Goal: Task Accomplishment & Management: Use online tool/utility

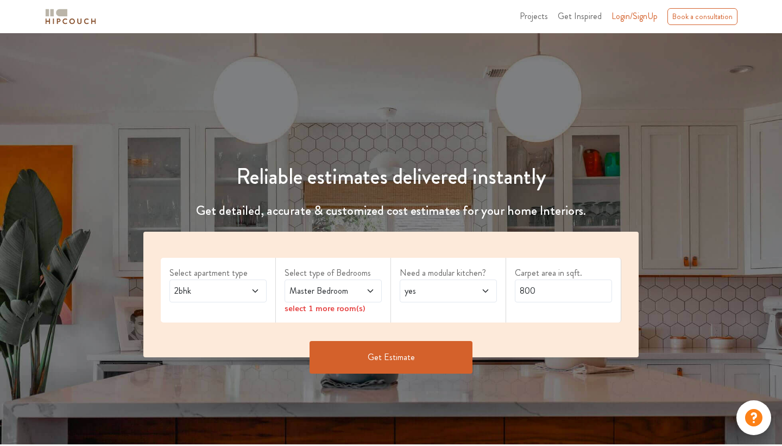
click at [252, 292] on icon at bounding box center [255, 290] width 9 height 9
click at [361, 291] on span at bounding box center [364, 290] width 22 height 13
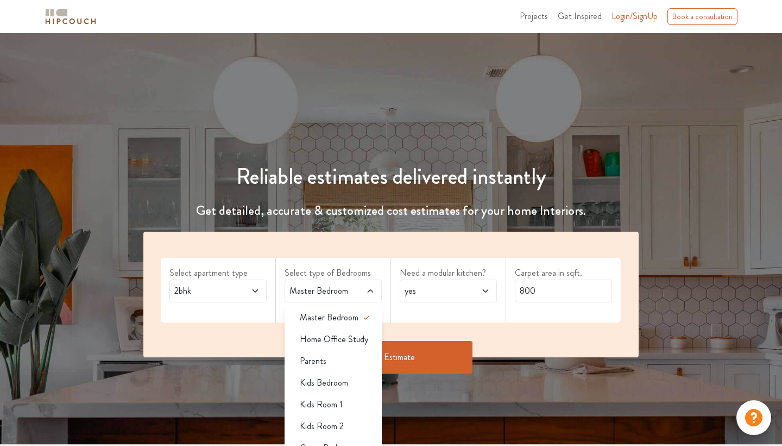
click at [224, 284] on span "2bhk" at bounding box center [205, 290] width 66 height 13
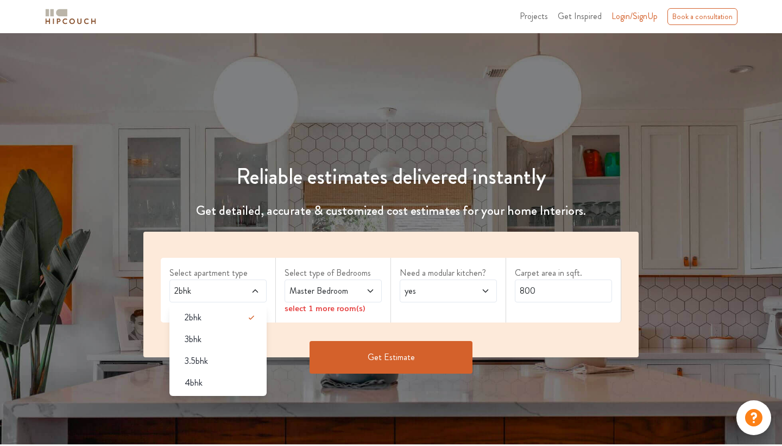
click at [198, 287] on span "2bhk" at bounding box center [205, 290] width 66 height 13
click at [385, 357] on button "Get Estimate" at bounding box center [391, 357] width 163 height 33
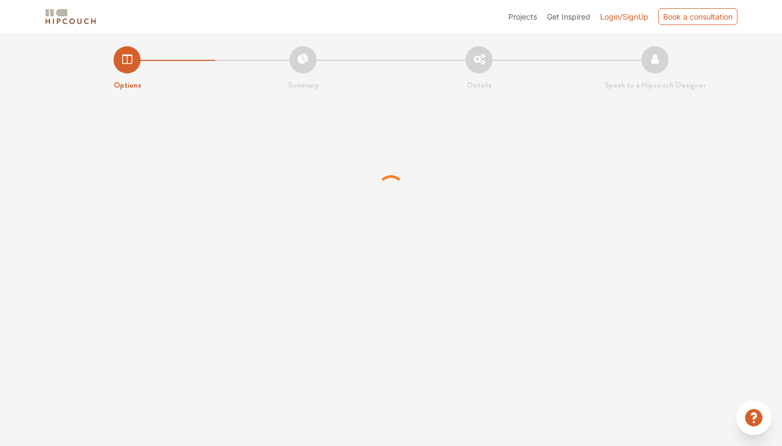
click at [416, 289] on div "Projects Get Inspired Login/SignUp Book a consultation Options Summary Details …" at bounding box center [391, 223] width 782 height 446
click at [537, 285] on div "Projects Get Inspired Login/SignUp Book a consultation Options Summary Details …" at bounding box center [391, 223] width 782 height 446
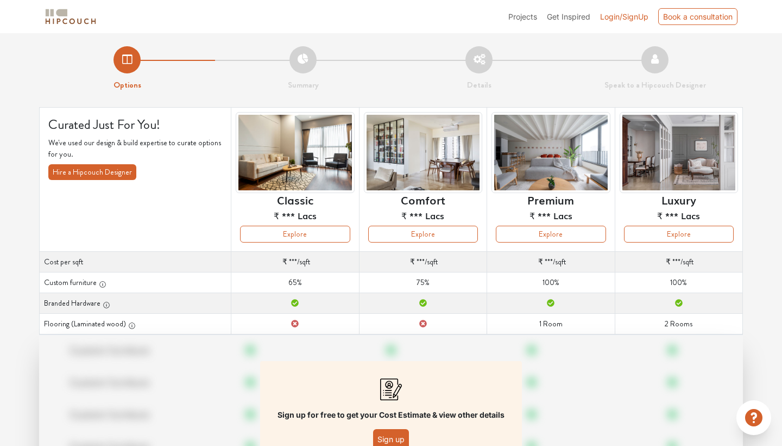
click at [580, 14] on span "Get Inspired" at bounding box center [568, 16] width 43 height 9
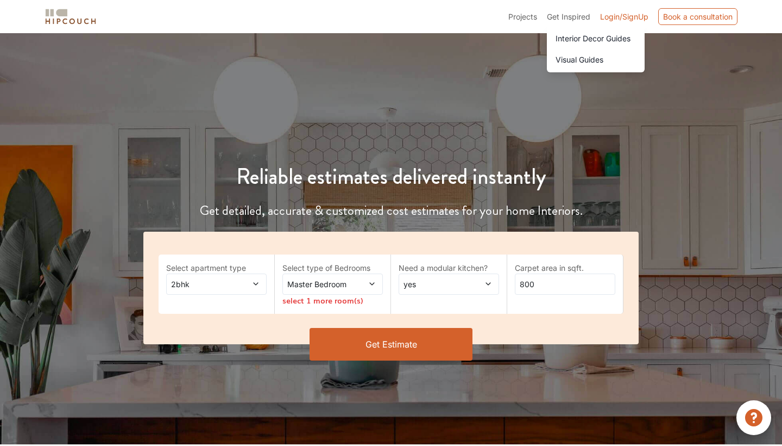
scroll to position [-14, 0]
click at [519, 21] on span "Projects" at bounding box center [523, 16] width 29 height 9
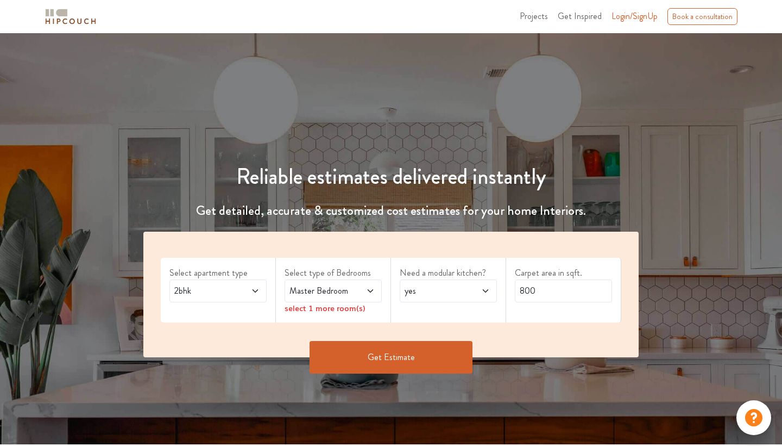
click at [258, 287] on icon at bounding box center [255, 290] width 9 height 9
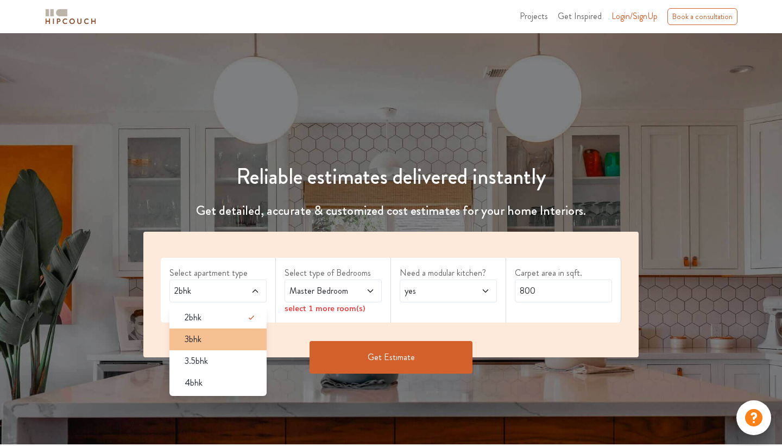
click at [230, 338] on div "3bhk" at bounding box center [221, 339] width 91 height 13
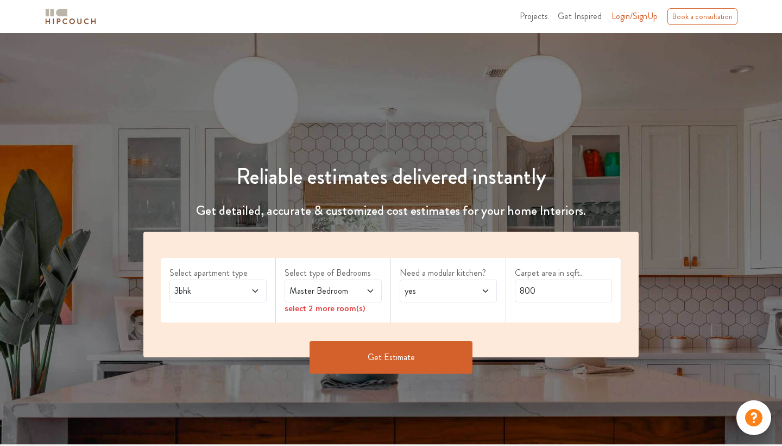
click at [368, 288] on icon at bounding box center [370, 290] width 9 height 9
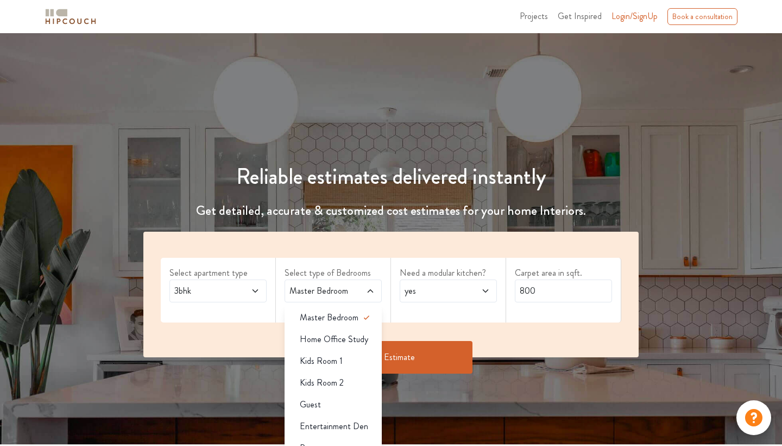
click at [438, 289] on span "yes" at bounding box center [436, 290] width 66 height 13
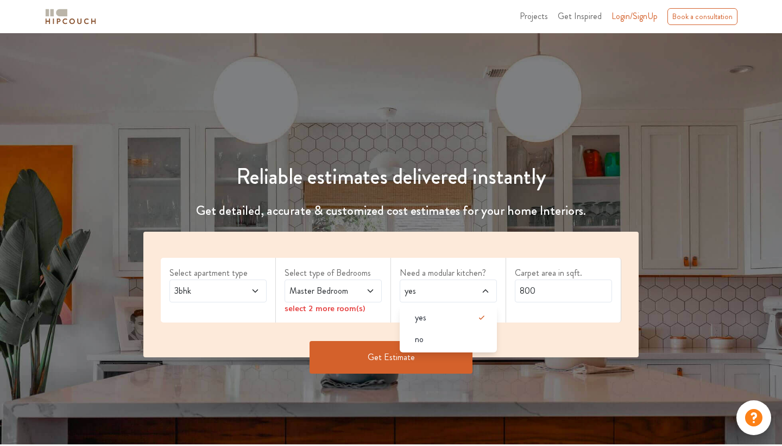
click at [366, 289] on icon at bounding box center [370, 290] width 9 height 9
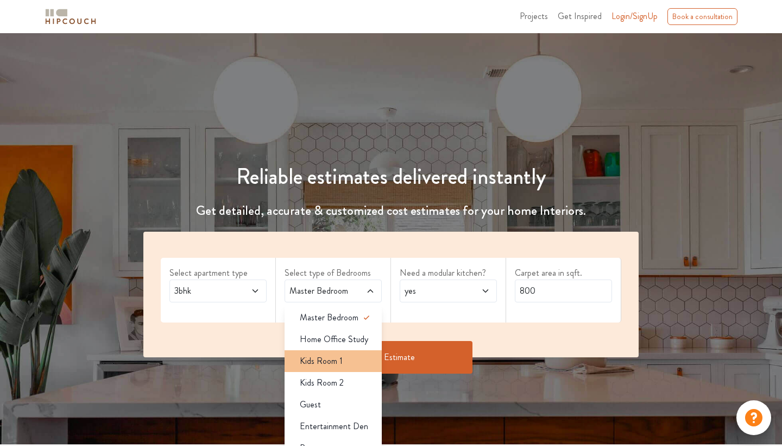
click at [348, 359] on div "Kids Room 1" at bounding box center [336, 360] width 91 height 13
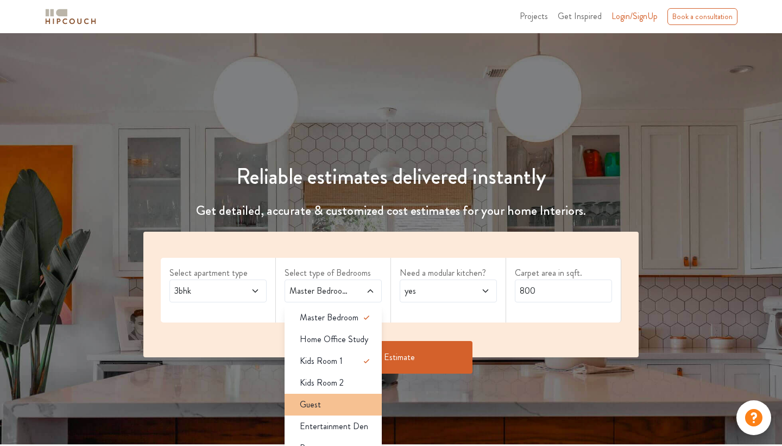
click at [347, 401] on div "Guest" at bounding box center [336, 404] width 91 height 13
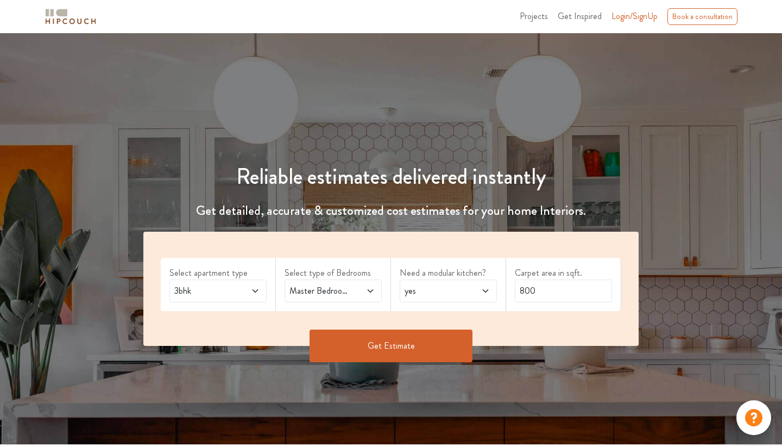
click at [462, 286] on span "yes" at bounding box center [436, 290] width 66 height 13
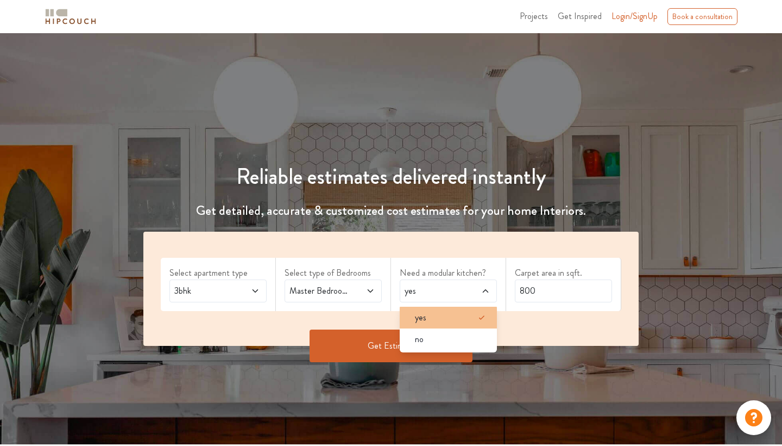
click at [438, 317] on div "yes" at bounding box center [451, 317] width 91 height 13
click at [539, 317] on div "Select apartment type 3bhk Select type of Bedrooms Master Bedroom,Kids Room 1,G…" at bounding box center [391, 288] width 496 height 114
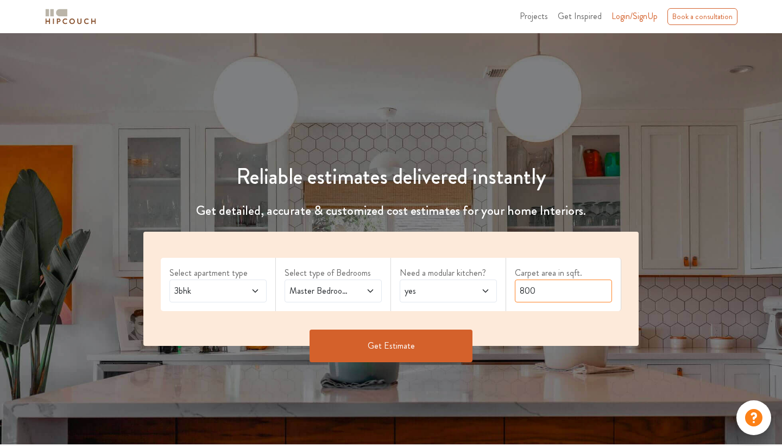
click at [538, 290] on input "800" at bounding box center [563, 290] width 97 height 23
type input "8"
type input "1400"
click at [418, 342] on button "Get Estimate" at bounding box center [391, 345] width 163 height 33
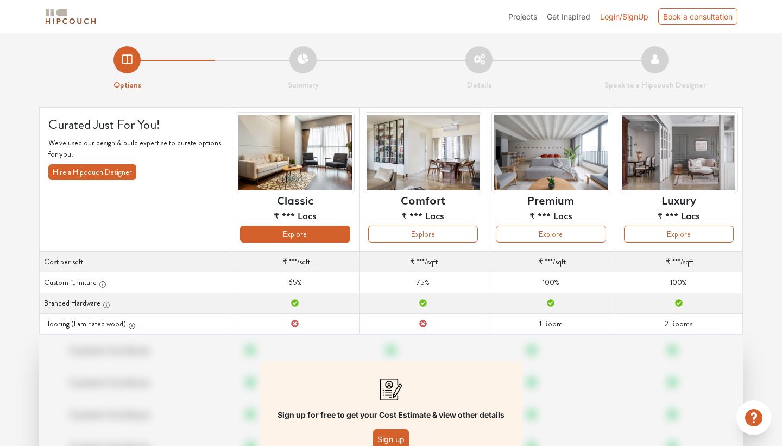
click at [302, 233] on button "Explore" at bounding box center [295, 234] width 110 height 17
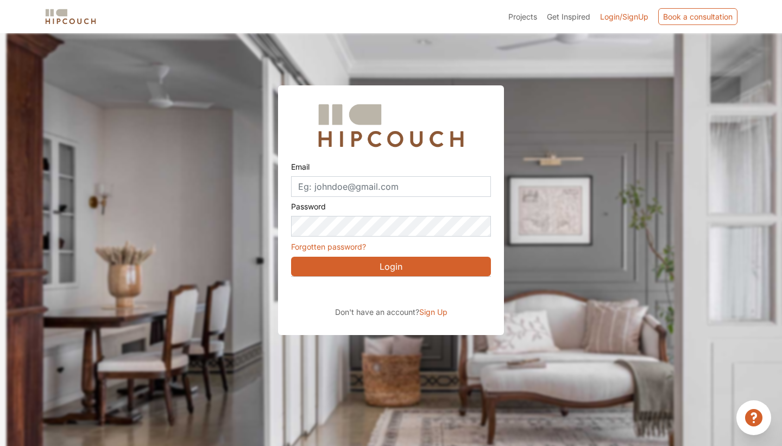
click at [397, 292] on div "Sign in with Google. Opens in new tab" at bounding box center [390, 292] width 199 height 24
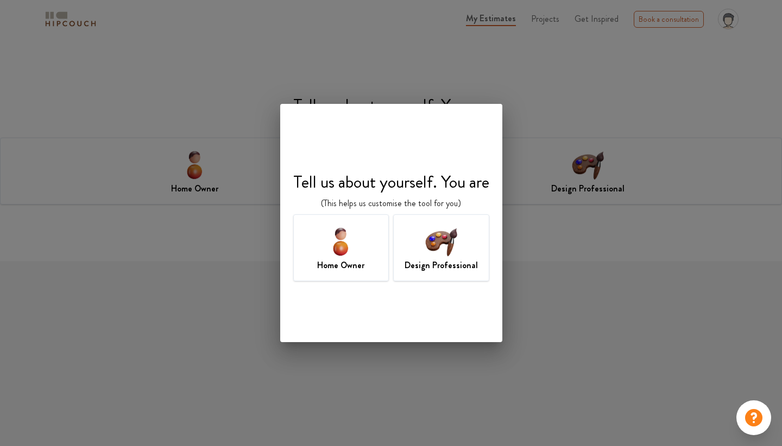
click at [336, 240] on img at bounding box center [340, 240] width 35 height 35
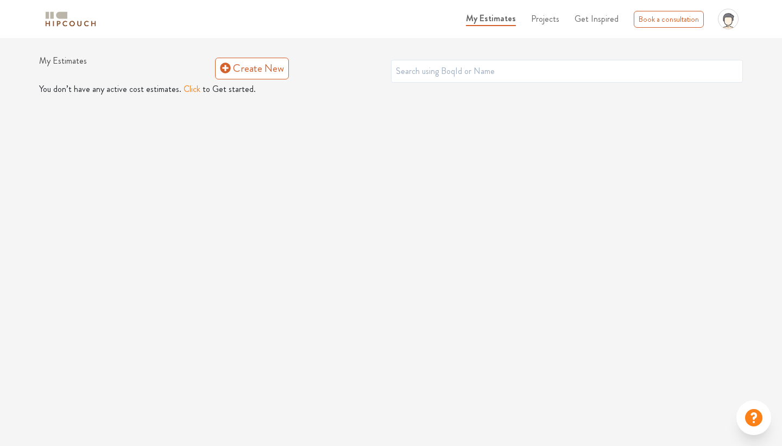
click at [189, 89] on button "Click" at bounding box center [192, 89] width 17 height 13
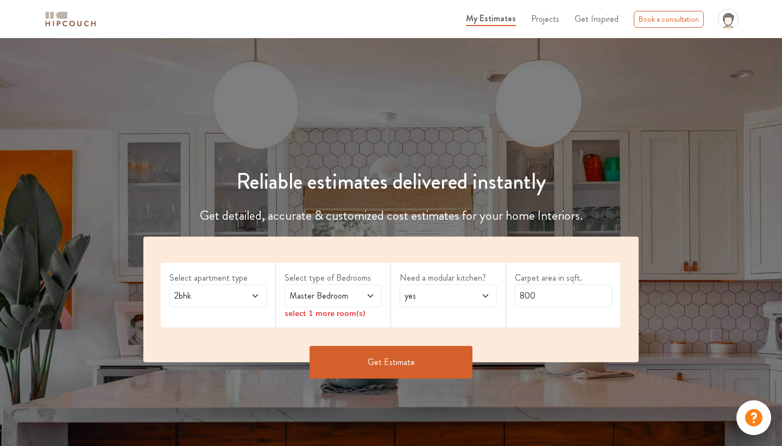
click at [254, 297] on icon at bounding box center [255, 295] width 9 height 9
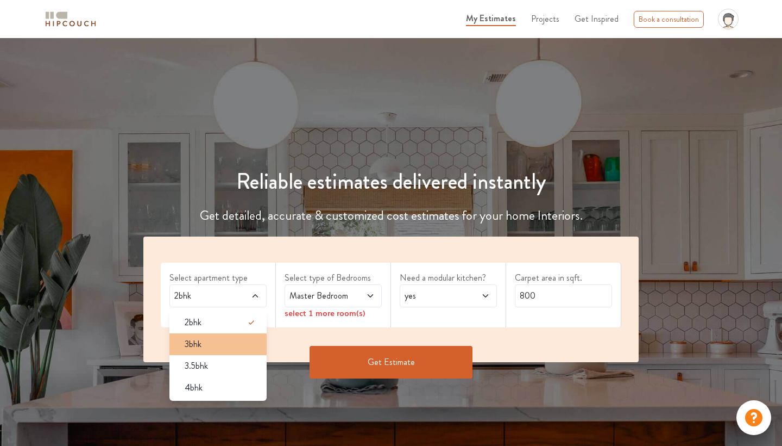
click at [215, 338] on div "3bhk" at bounding box center [221, 343] width 91 height 13
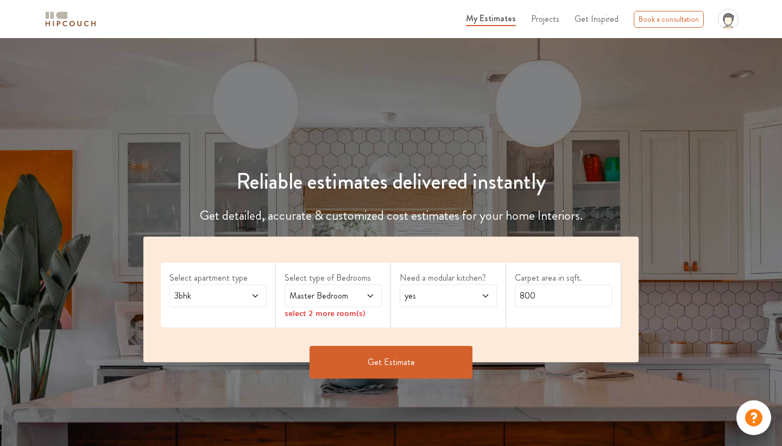
click at [334, 298] on span "Master Bedroom" at bounding box center [320, 295] width 66 height 13
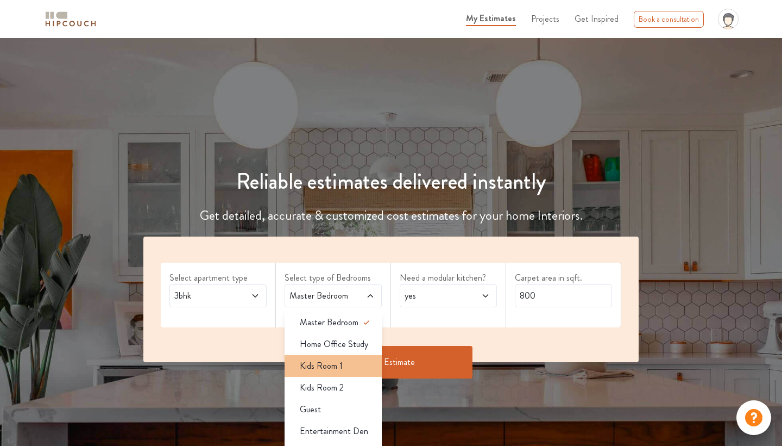
click at [364, 371] on div "Kids Room 1" at bounding box center [336, 365] width 91 height 13
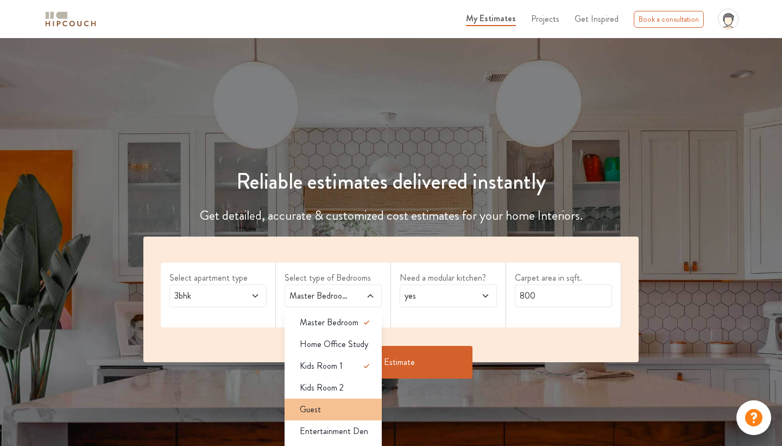
click at [368, 411] on div "Guest" at bounding box center [336, 409] width 91 height 13
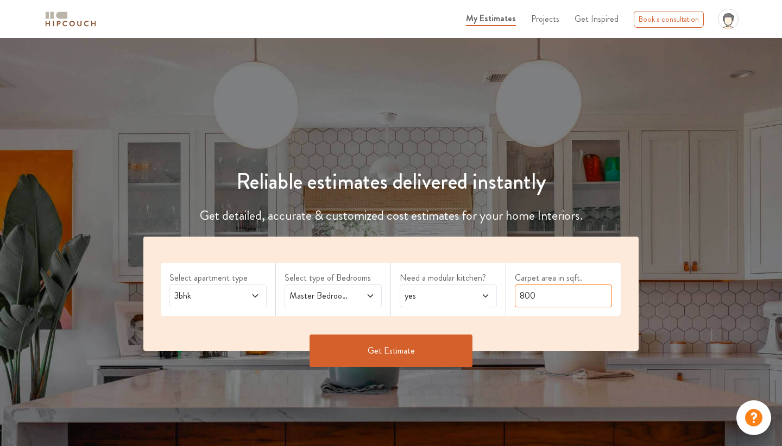
click at [538, 301] on input "800" at bounding box center [563, 295] width 97 height 23
type input "8"
type input "1400"
click at [408, 352] on button "Get Estimate" at bounding box center [391, 350] width 163 height 33
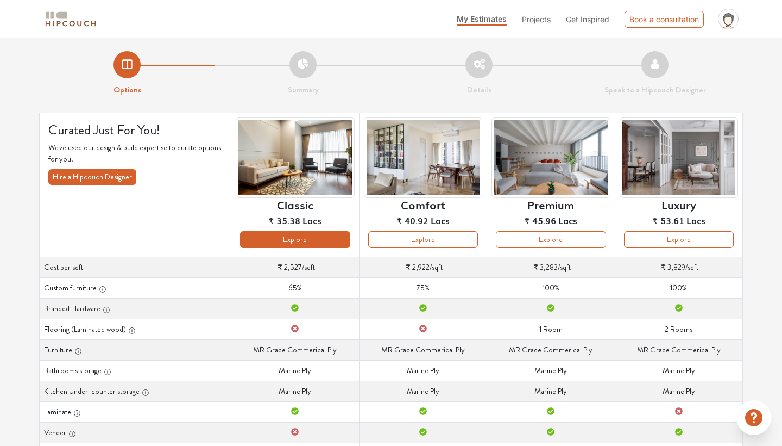
click at [299, 242] on button "Explore" at bounding box center [295, 239] width 110 height 17
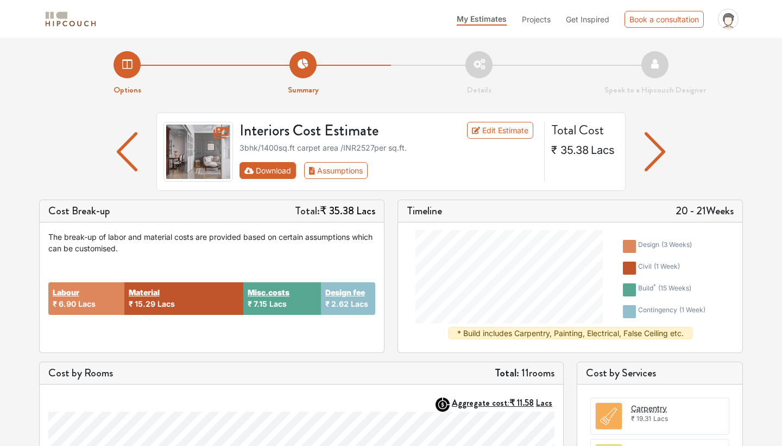
click at [266, 170] on button "Download" at bounding box center [268, 170] width 57 height 17
click at [656, 152] on img "button" at bounding box center [655, 151] width 21 height 39
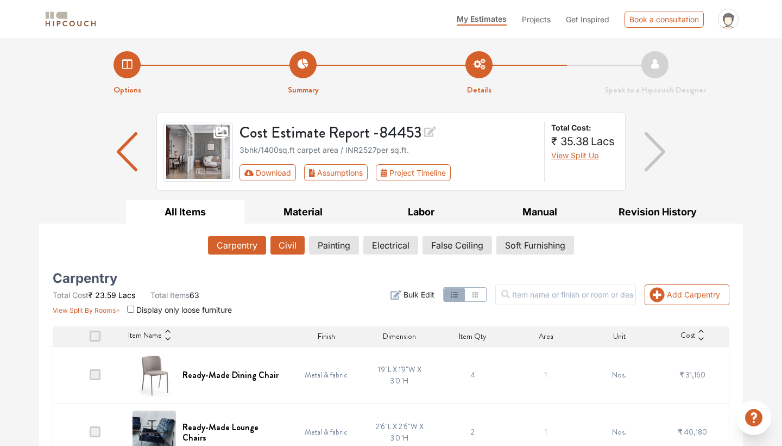
click at [296, 242] on button "Civil" at bounding box center [288, 245] width 34 height 18
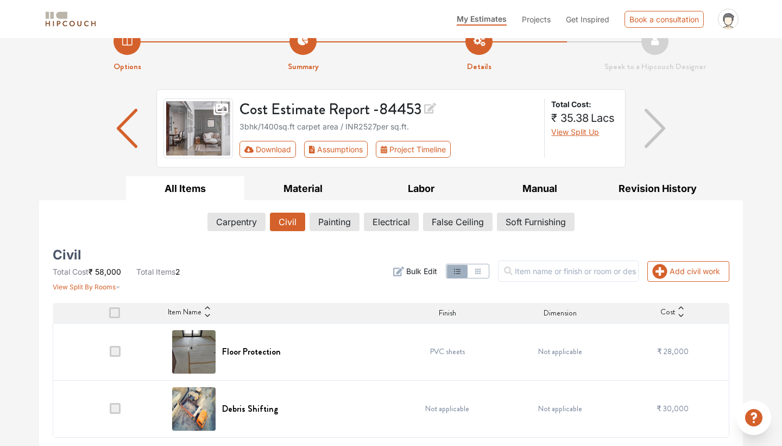
scroll to position [23, 0]
click at [350, 220] on button "Painting" at bounding box center [334, 222] width 49 height 18
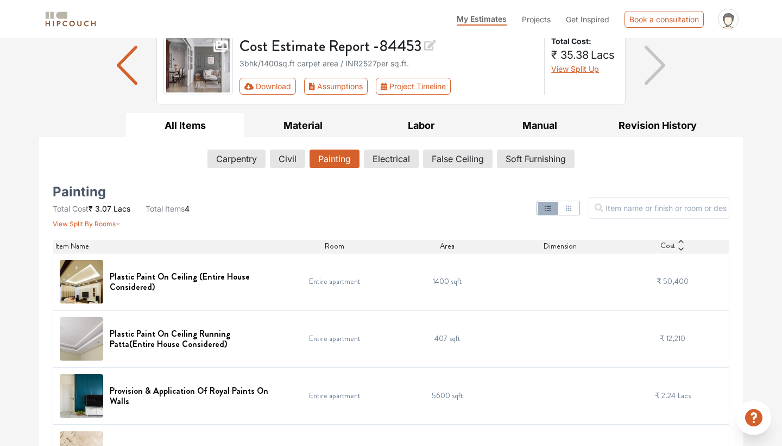
scroll to position [83, 0]
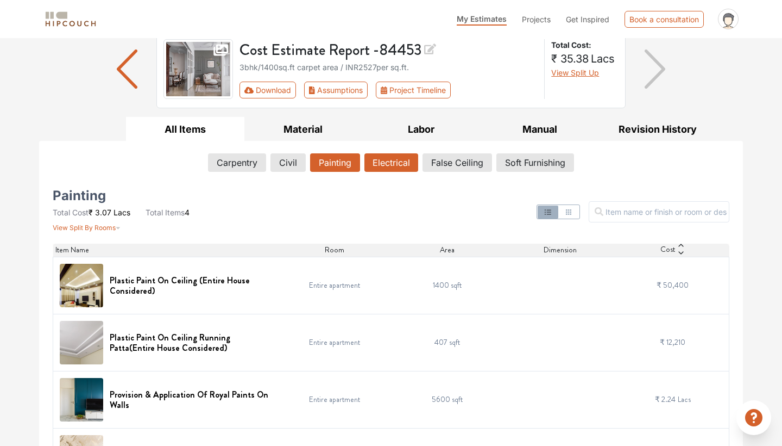
click at [368, 154] on button "Electrical" at bounding box center [392, 162] width 54 height 18
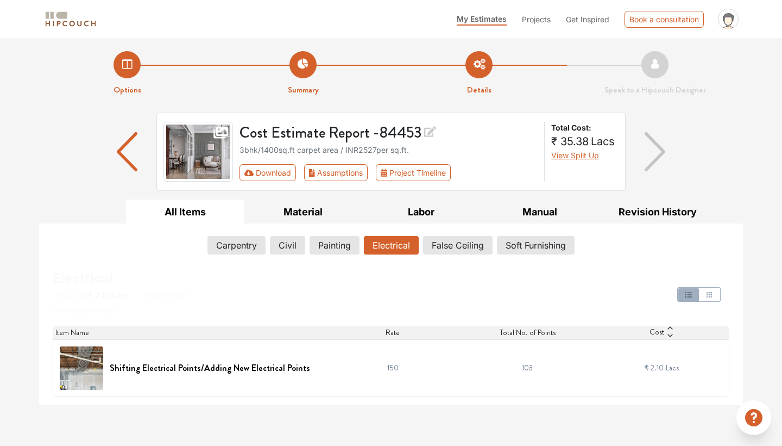
scroll to position [0, 0]
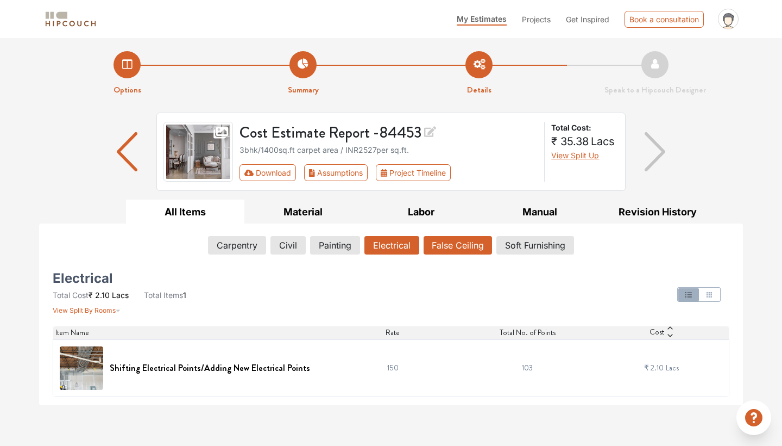
click at [437, 243] on button "False Ceiling" at bounding box center [458, 245] width 68 height 18
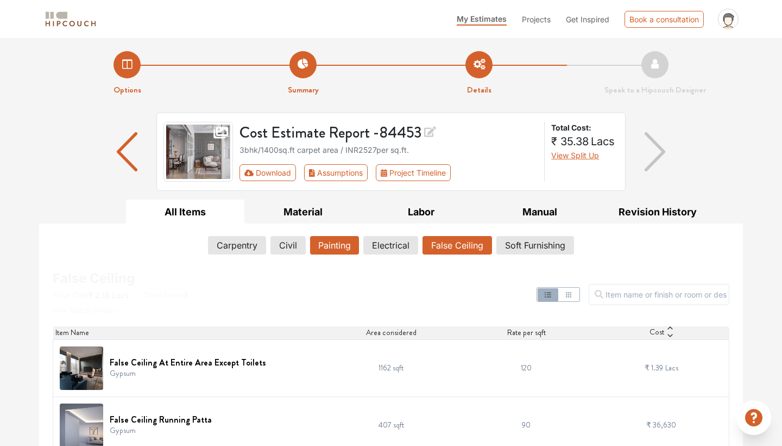
click at [339, 246] on button "Painting" at bounding box center [334, 245] width 49 height 18
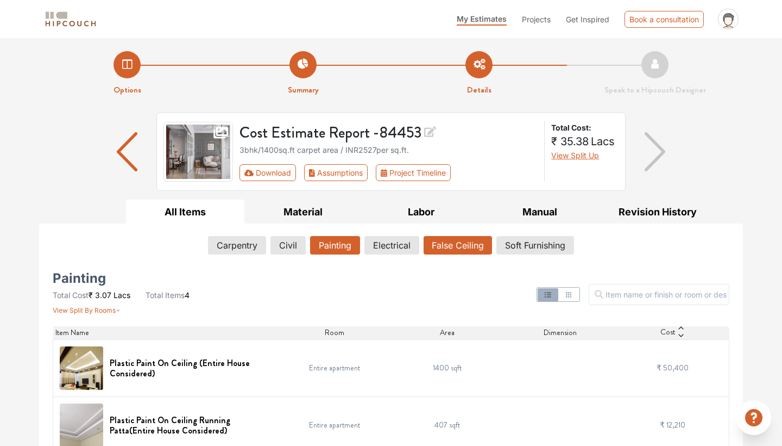
click at [456, 242] on button "False Ceiling" at bounding box center [458, 245] width 68 height 18
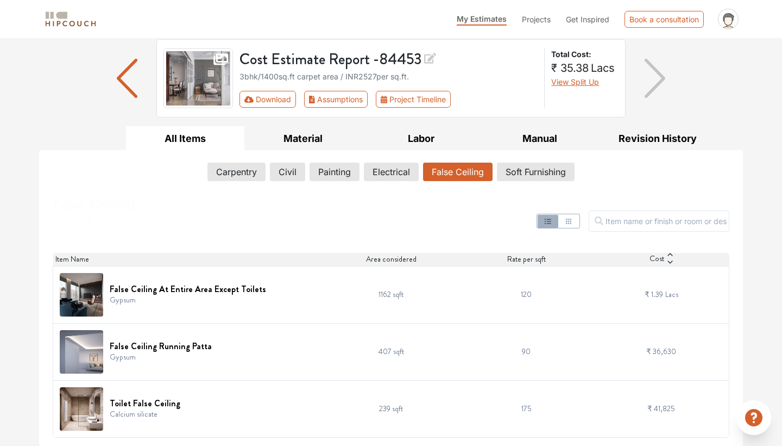
scroll to position [73, 0]
click at [529, 168] on button "Soft Furnishing" at bounding box center [536, 172] width 77 height 18
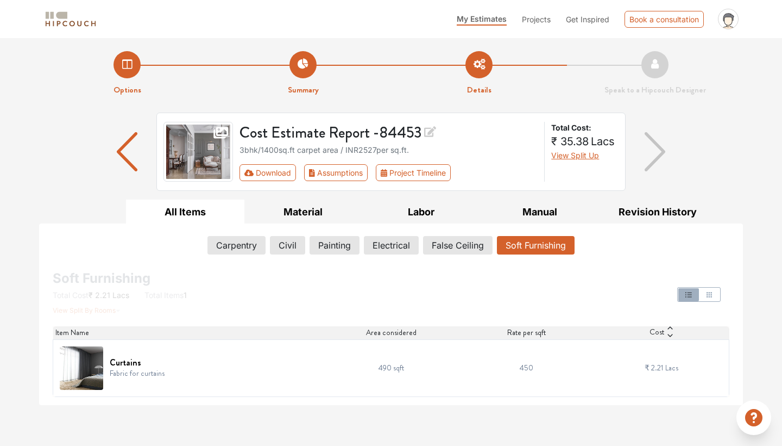
scroll to position [0, 0]
click at [306, 215] on button "Material" at bounding box center [304, 211] width 118 height 24
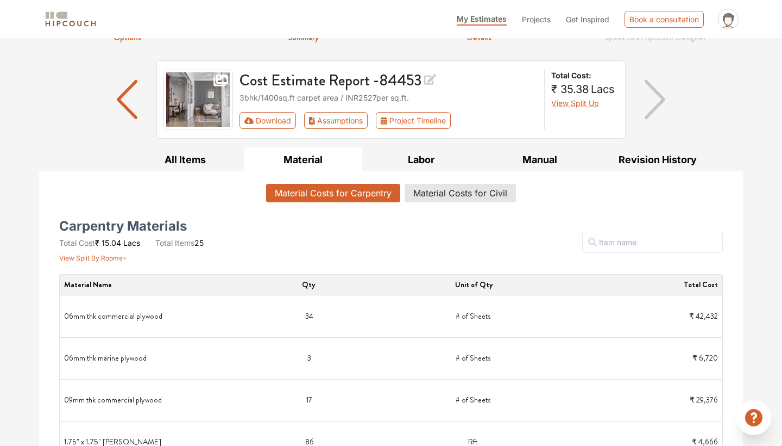
scroll to position [52, 0]
click at [421, 157] on button "Labor" at bounding box center [421, 160] width 118 height 24
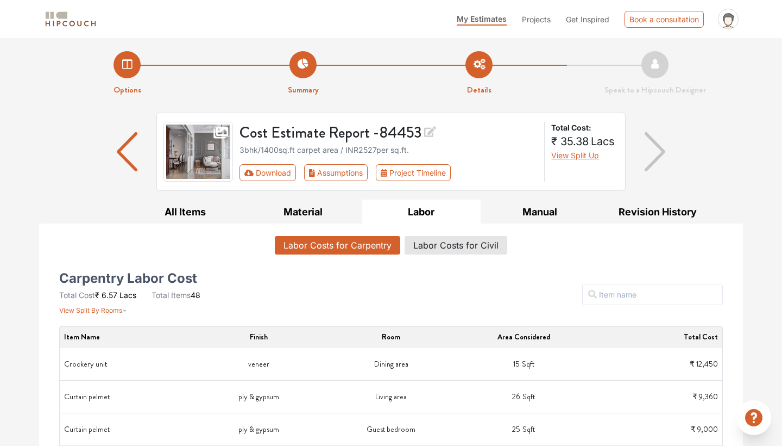
scroll to position [0, 0]
click at [546, 207] on button "Manual" at bounding box center [540, 211] width 118 height 24
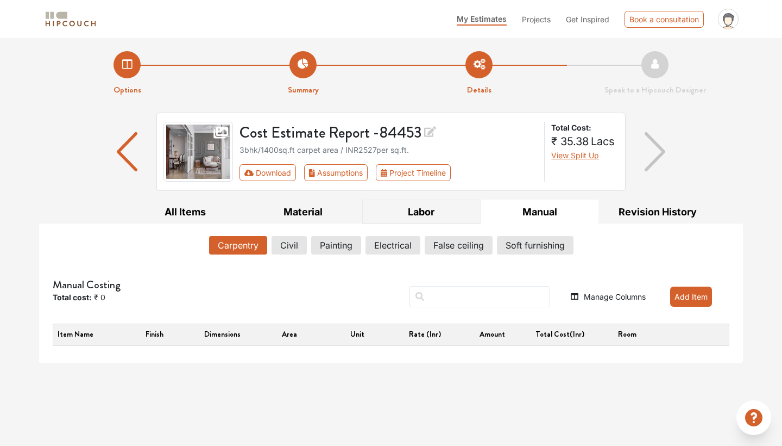
click at [439, 206] on button "Labor" at bounding box center [421, 211] width 118 height 24
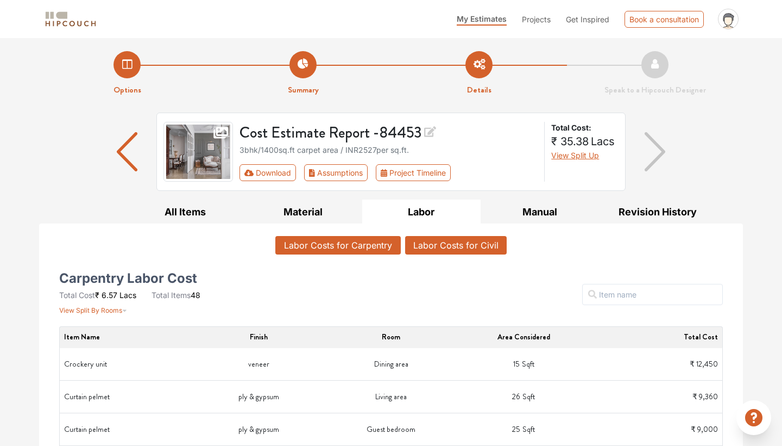
click at [443, 240] on button "Labor Costs for Civil" at bounding box center [456, 245] width 102 height 18
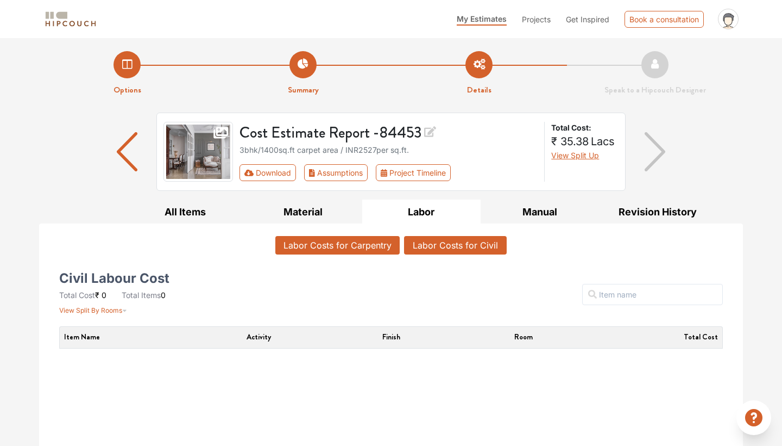
click at [330, 241] on button "Labor Costs for Carpentry" at bounding box center [337, 245] width 124 height 18
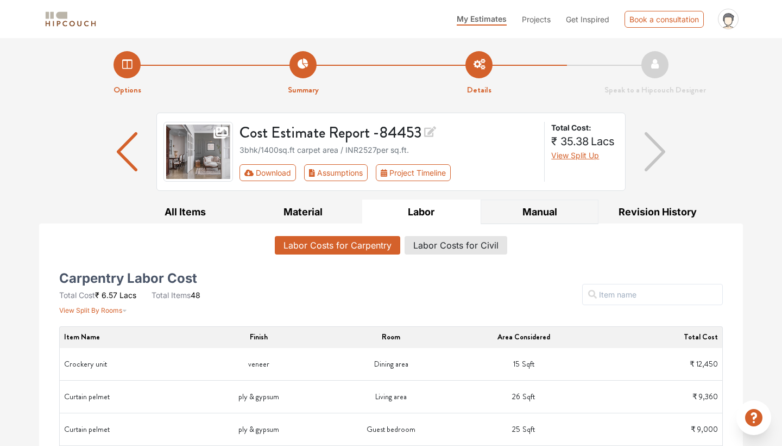
click at [538, 216] on button "Manual" at bounding box center [540, 211] width 118 height 24
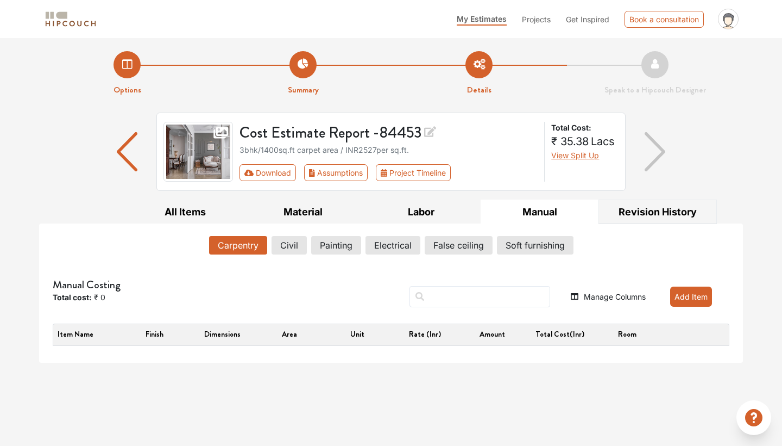
click at [634, 212] on button "Revision History" at bounding box center [658, 211] width 118 height 24
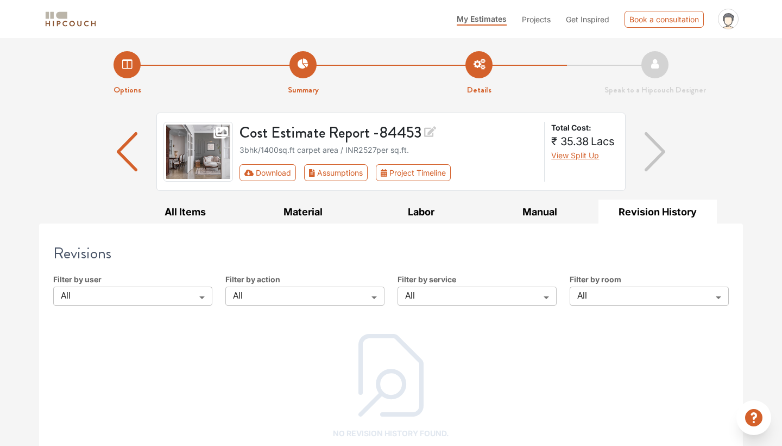
click at [659, 154] on img "button" at bounding box center [655, 151] width 21 height 39
click at [647, 59] on li "Speak to a Hipcouch Designer" at bounding box center [655, 73] width 176 height 45
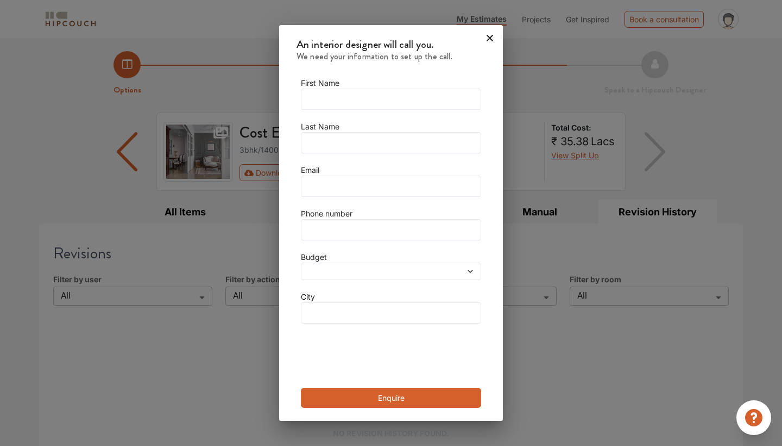
click at [493, 37] on icon at bounding box center [489, 37] width 17 height 17
